Goal: Task Accomplishment & Management: Manage account settings

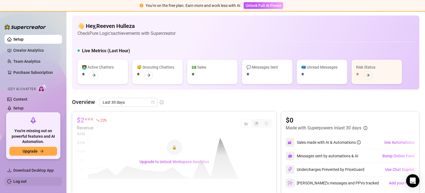
click at [17, 184] on link "Log out" at bounding box center [19, 182] width 13 height 4
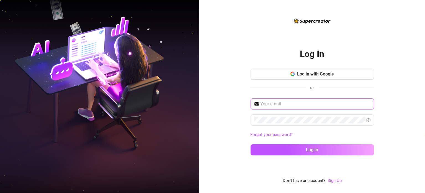
click at [281, 102] on input "text" at bounding box center [316, 104] width 110 height 7
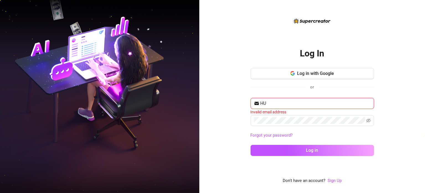
type input "H"
type input "R"
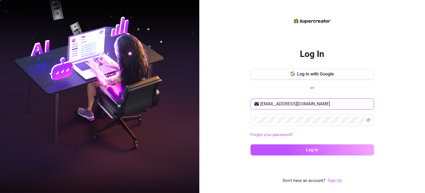
type input "[EMAIL_ADDRESS][DOMAIN_NAME]"
click at [251, 145] on button "Log in" at bounding box center [313, 150] width 124 height 11
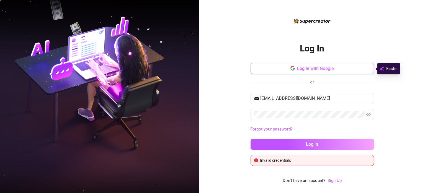
click at [318, 67] on span "Log in with Google" at bounding box center [315, 68] width 37 height 5
